Goal: Find specific page/section: Find specific page/section

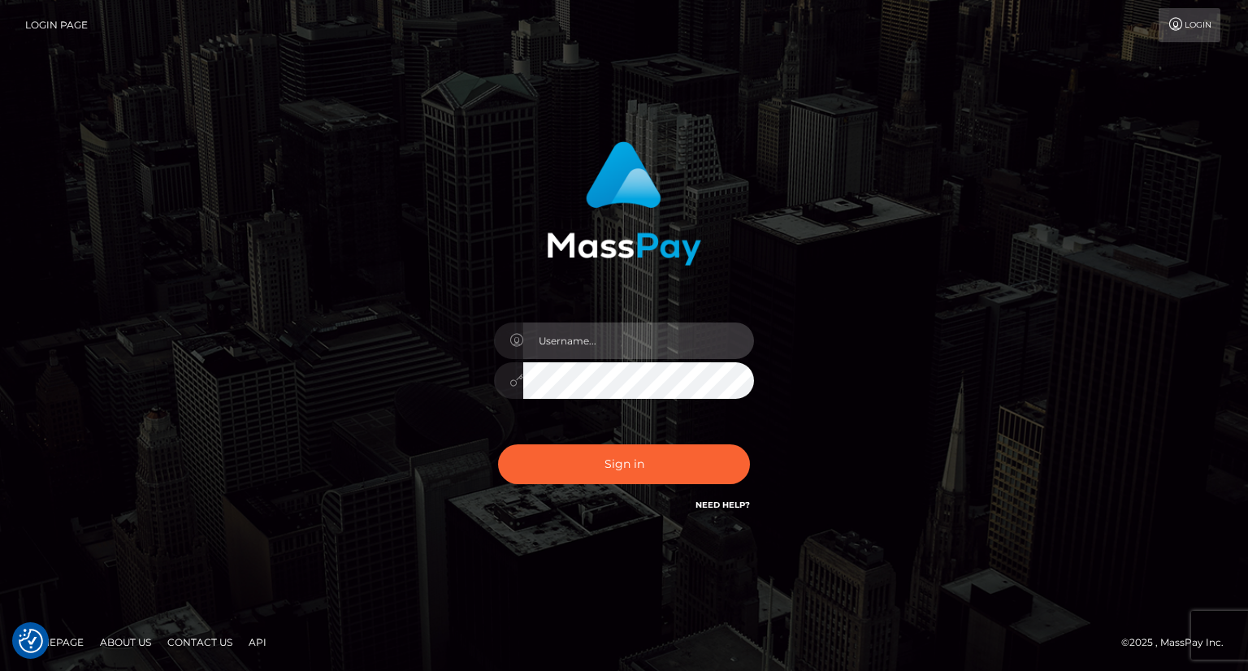
type input "carolina"
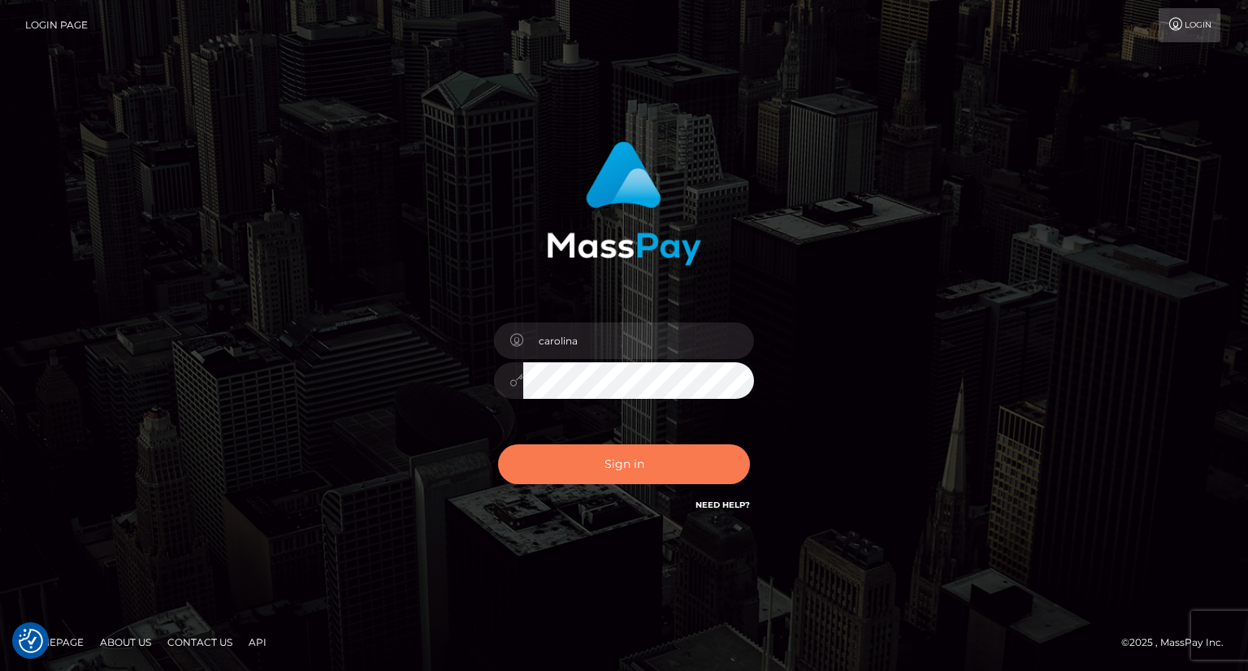
click at [647, 468] on button "Sign in" at bounding box center [624, 464] width 252 height 40
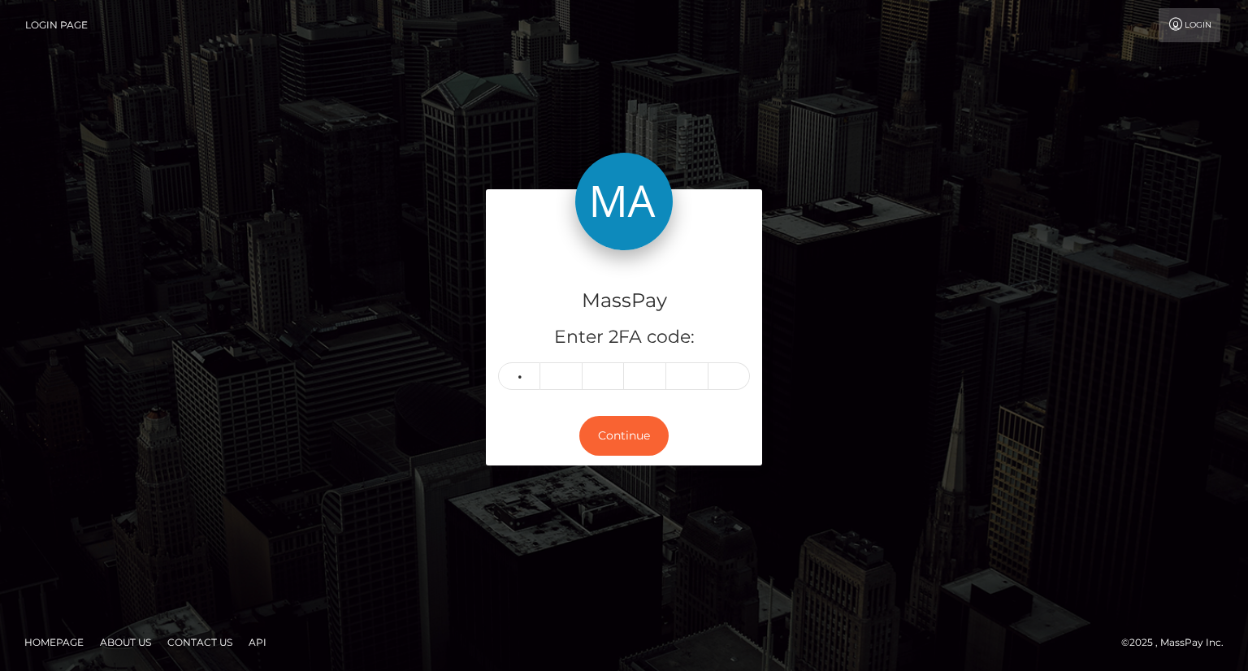
type input "5"
type input "0"
type input "1"
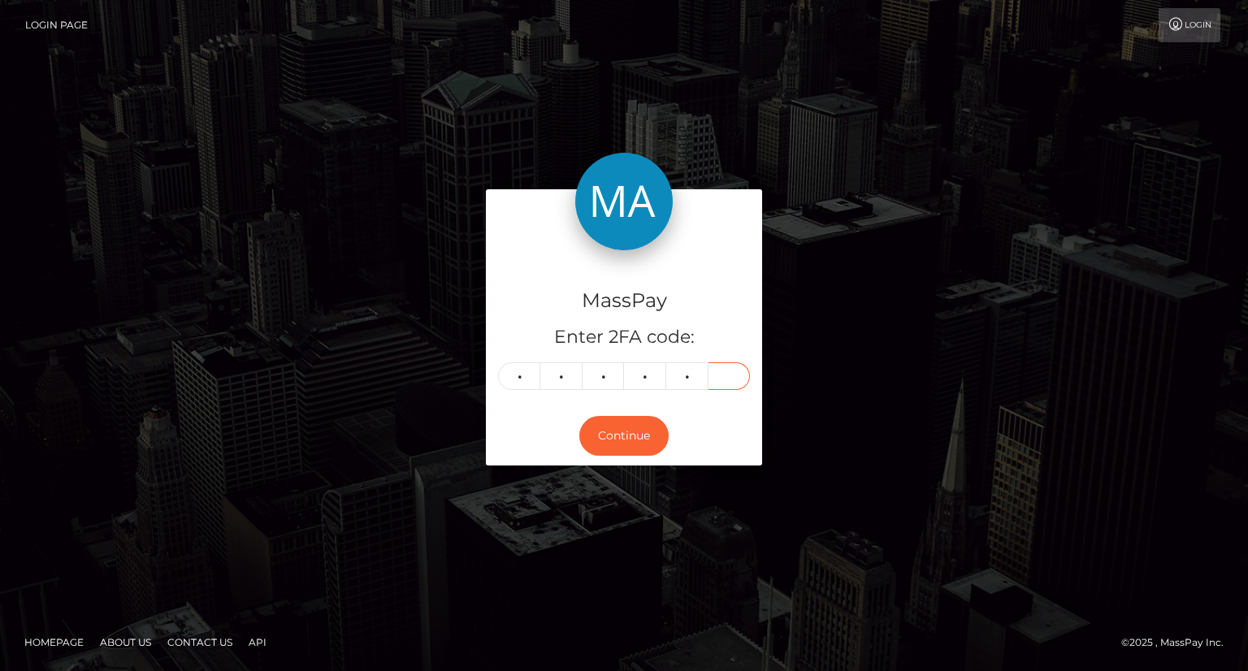
type input "5"
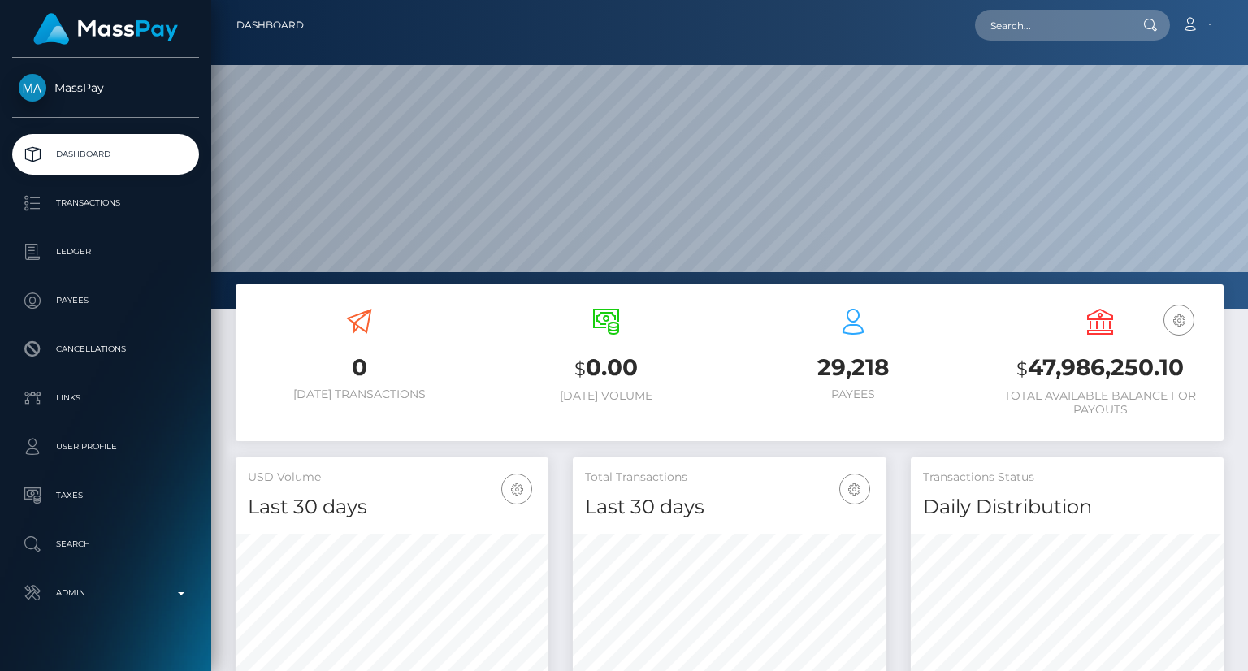
scroll to position [288, 312]
click at [1088, 30] on input "text" at bounding box center [1051, 25] width 153 height 31
paste input "pout_0z0cMmHJMlgYm"
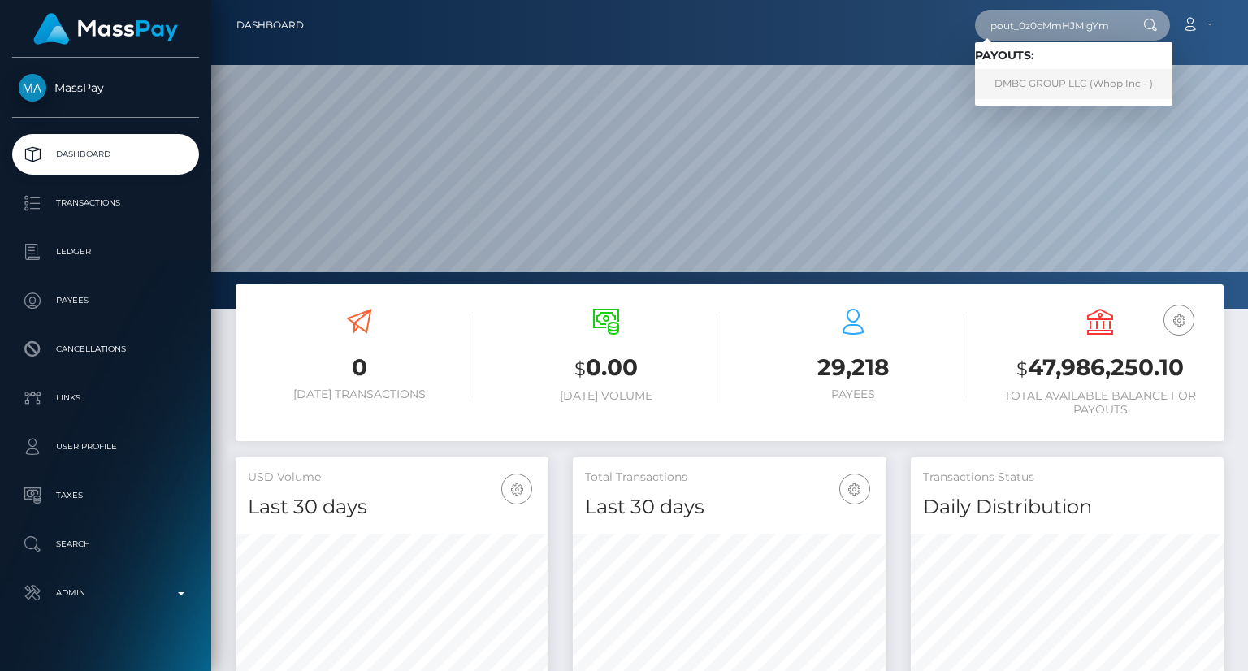
type input "pout_0z0cMmHJMlgYm"
click at [1006, 78] on link "DMBC GROUP LLC (Whop Inc - )" at bounding box center [1073, 84] width 197 height 30
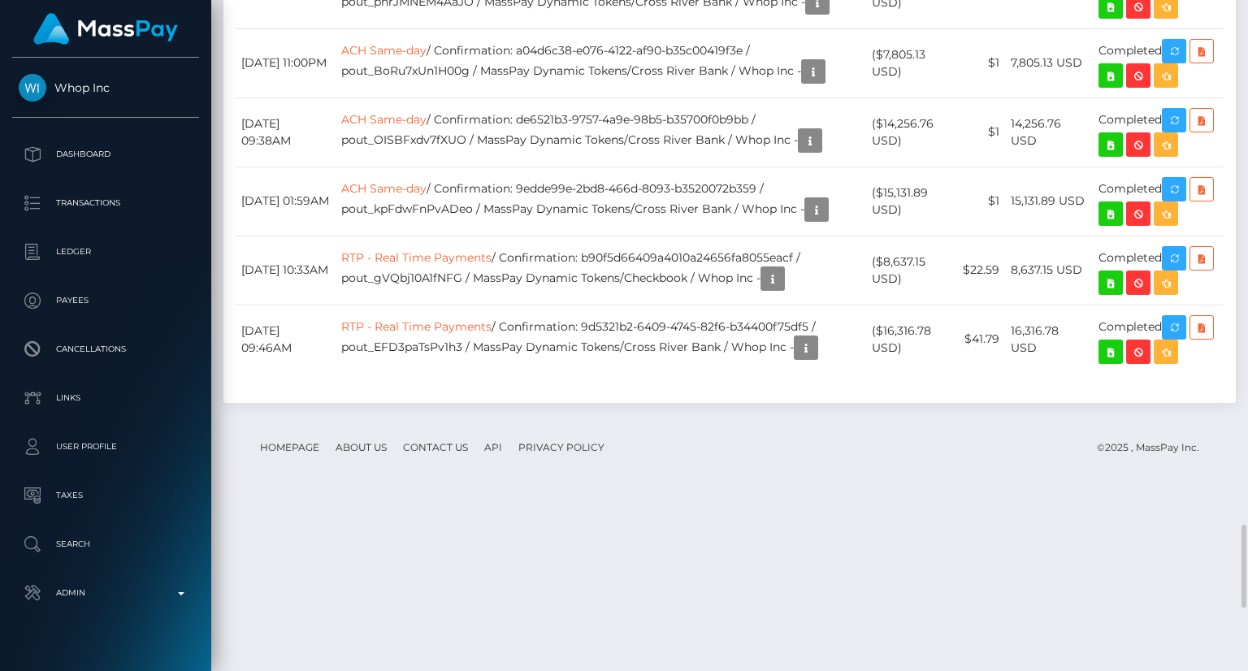
scroll to position [195, 312]
copy td "7675c0f3-2e7a-4ac1-a2b5-b37600fea9d6"
drag, startPoint x: 517, startPoint y: 175, endPoint x: 743, endPoint y: 171, distance: 226.7
drag, startPoint x: 520, startPoint y: 249, endPoint x: 763, endPoint y: 232, distance: 243.5
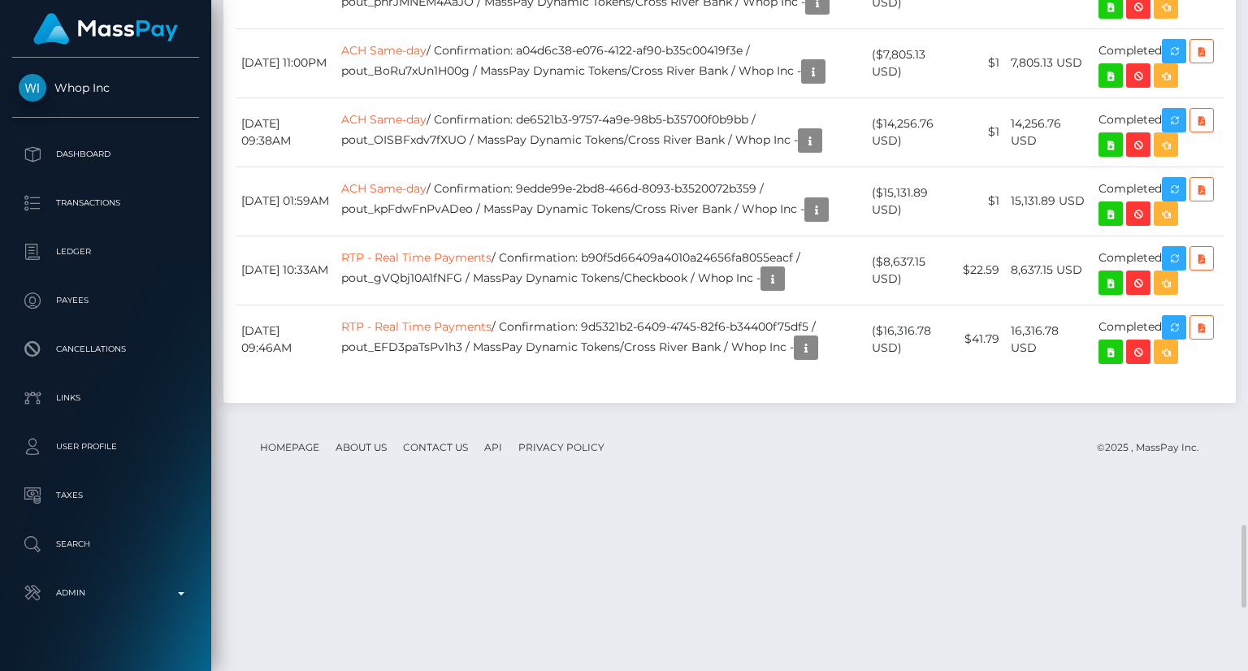
copy td "48b674dd-2537-45be-855f-b37600ee1e5d /"
drag, startPoint x: 518, startPoint y: 322, endPoint x: 741, endPoint y: 325, distance: 222.7
copy td "f7146df1-55a5-45c9-933e-b374001b39b3"
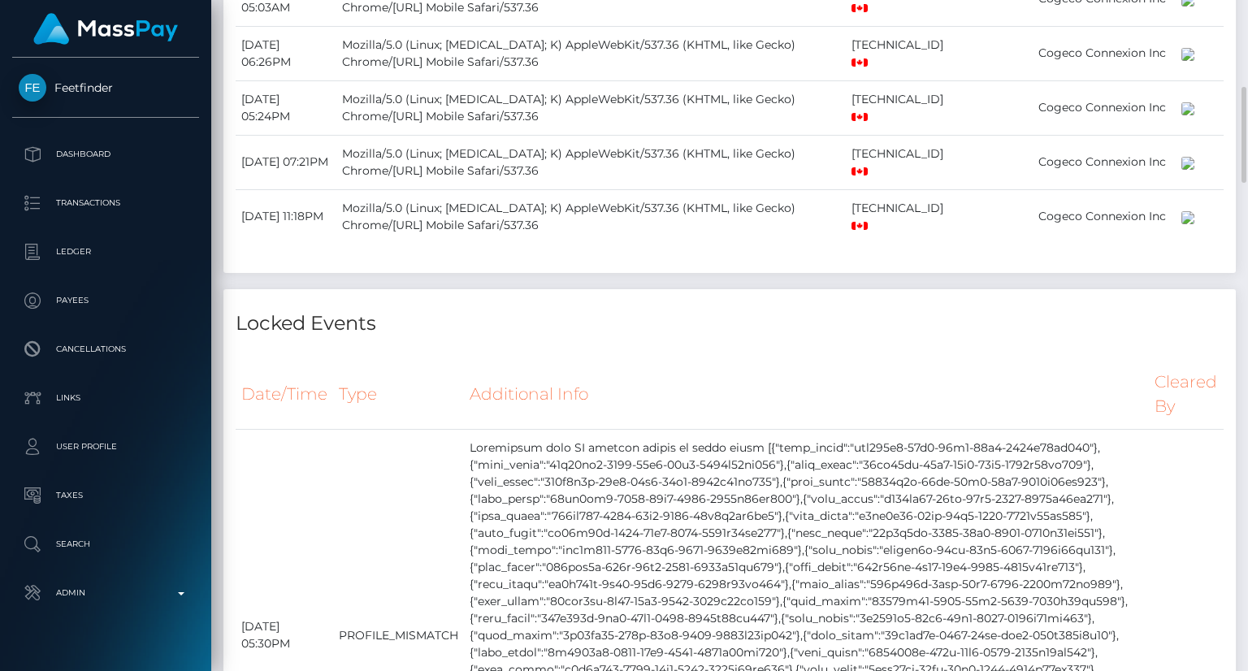
scroll to position [1664, 0]
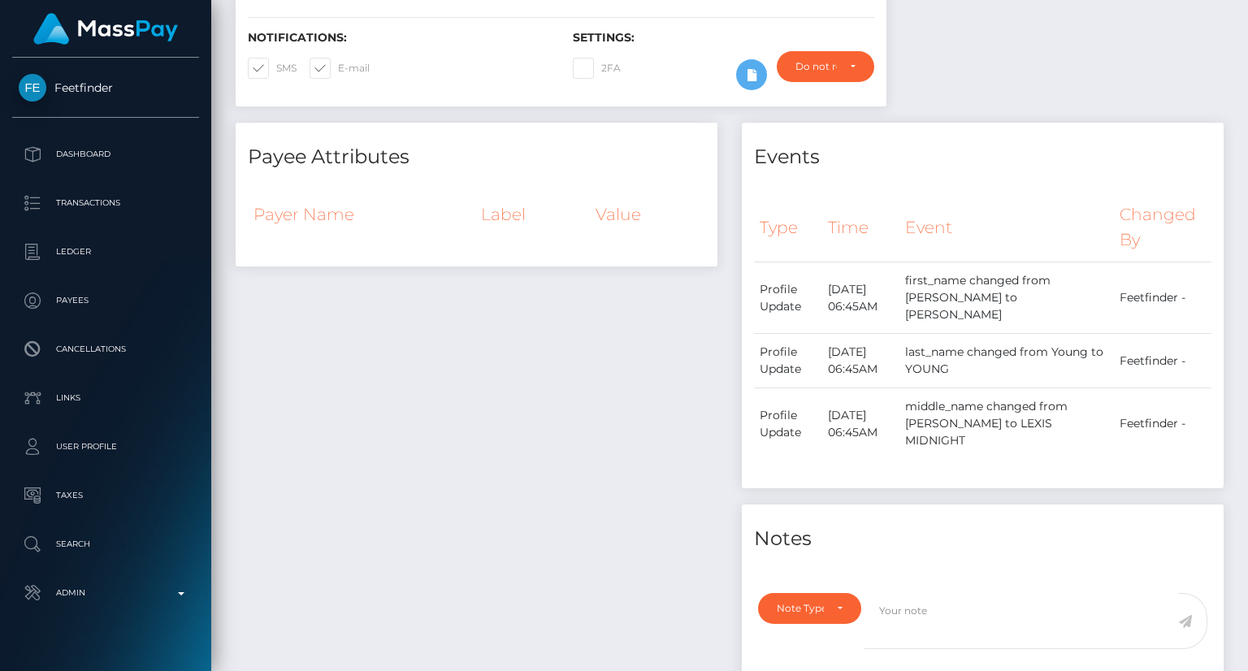
scroll to position [0, 0]
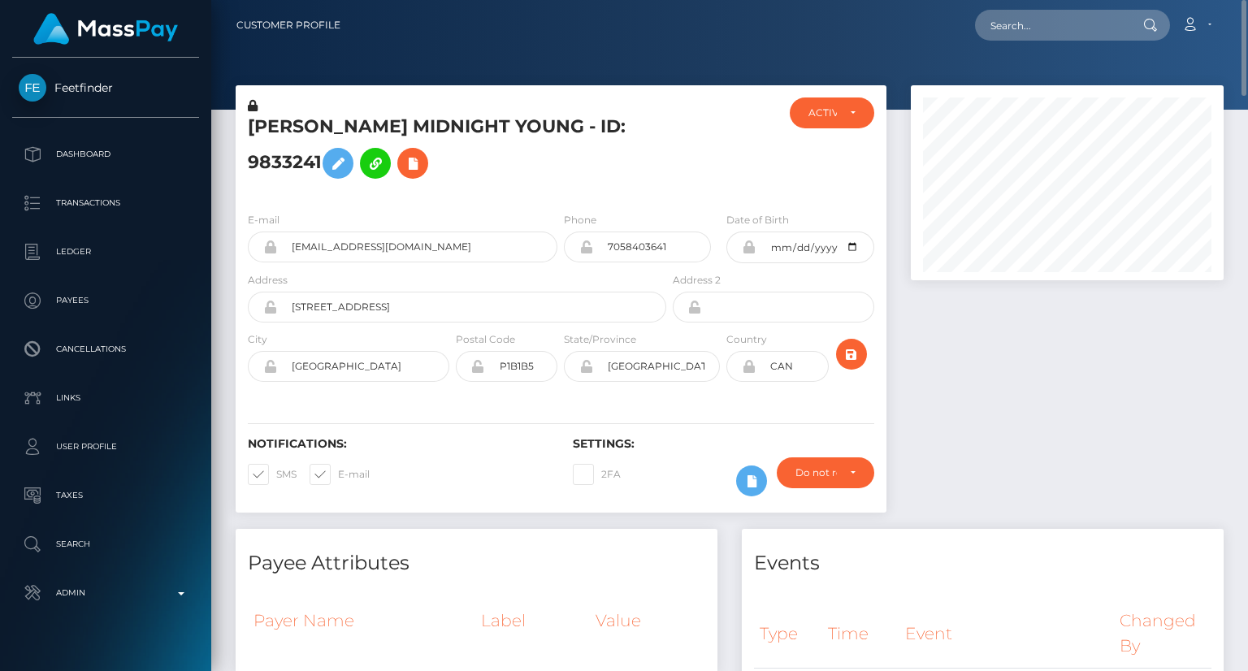
click at [412, 121] on h5 "BRIANNA LEXIS MIDNIGHT YOUNG - ID: 9833241" at bounding box center [453, 151] width 410 height 72
copy h5 "BRIANNA LEXIS MIDNIGHT YOUNG - ID: 9833241"
click at [1180, 450] on div at bounding box center [1067, 307] width 337 height 444
